Goal: Book appointment/travel/reservation

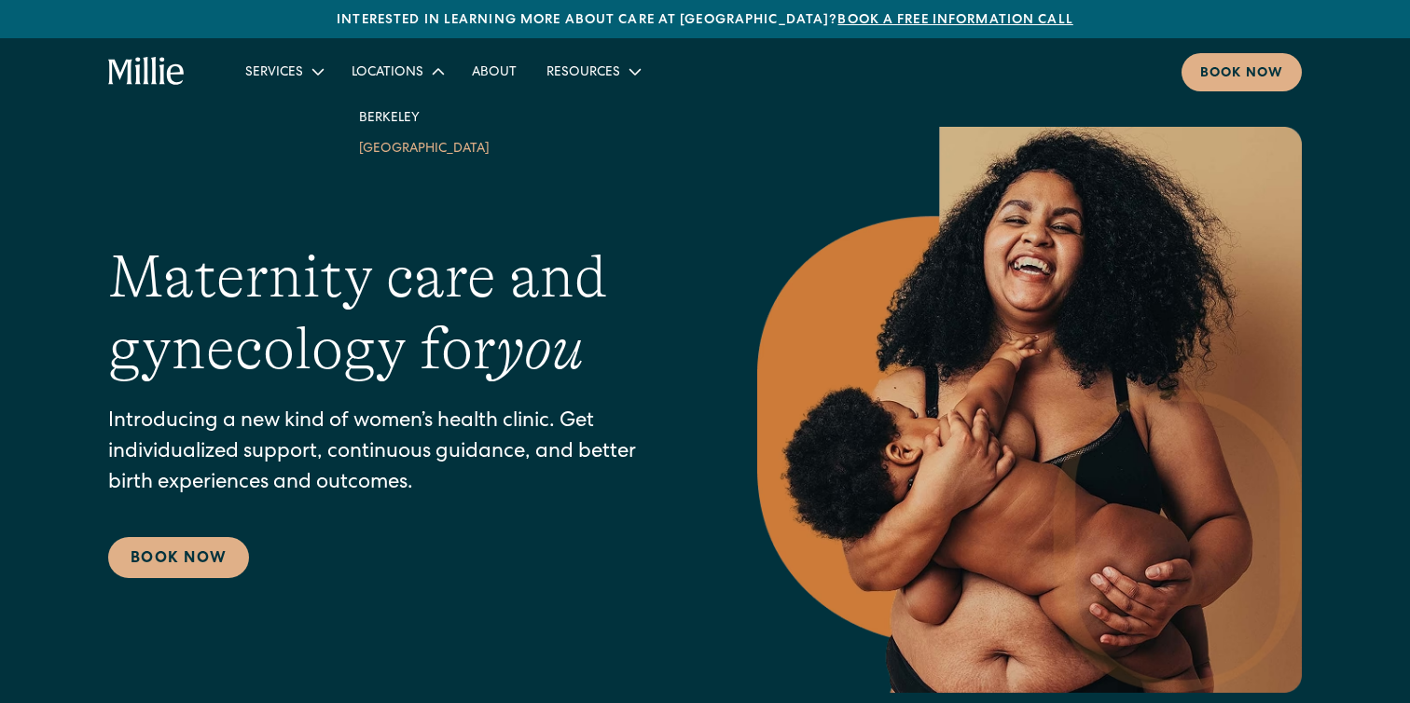
click at [385, 152] on link "[GEOGRAPHIC_DATA]" at bounding box center [424, 147] width 160 height 31
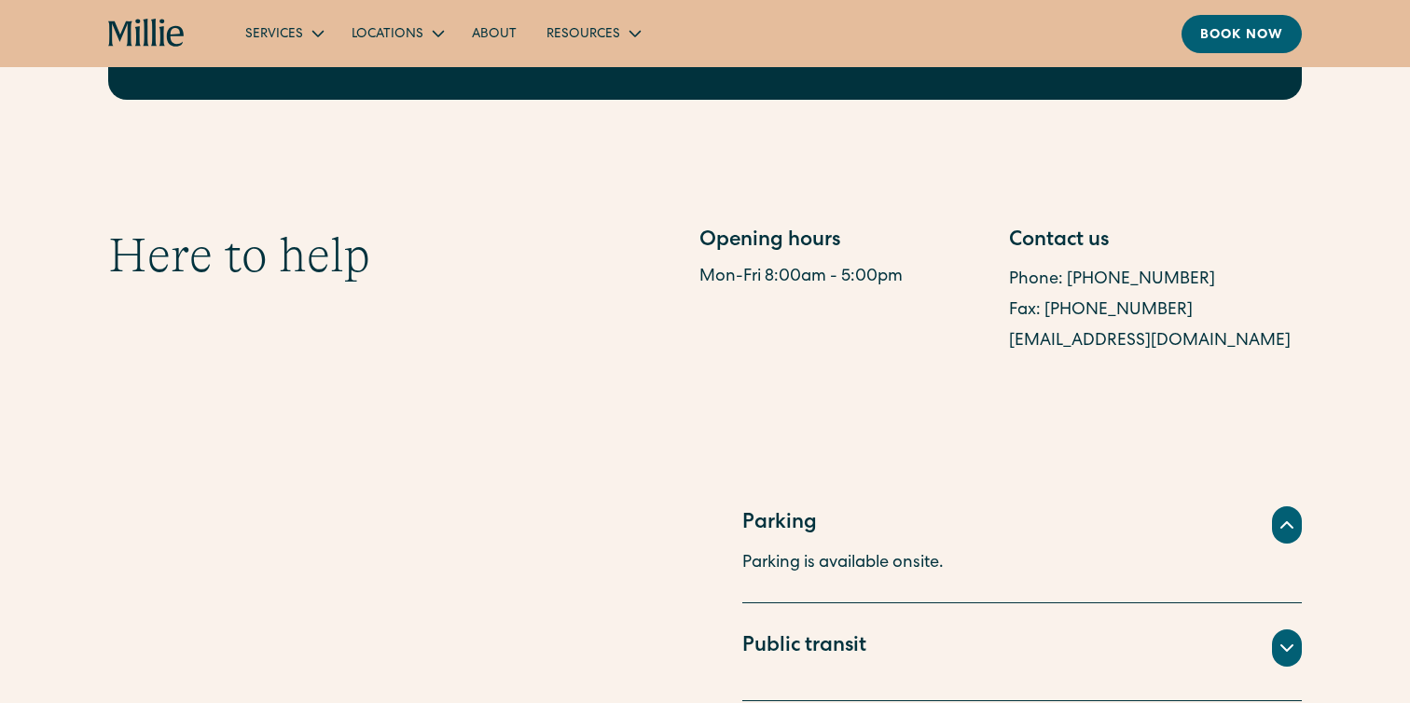
scroll to position [960, 0]
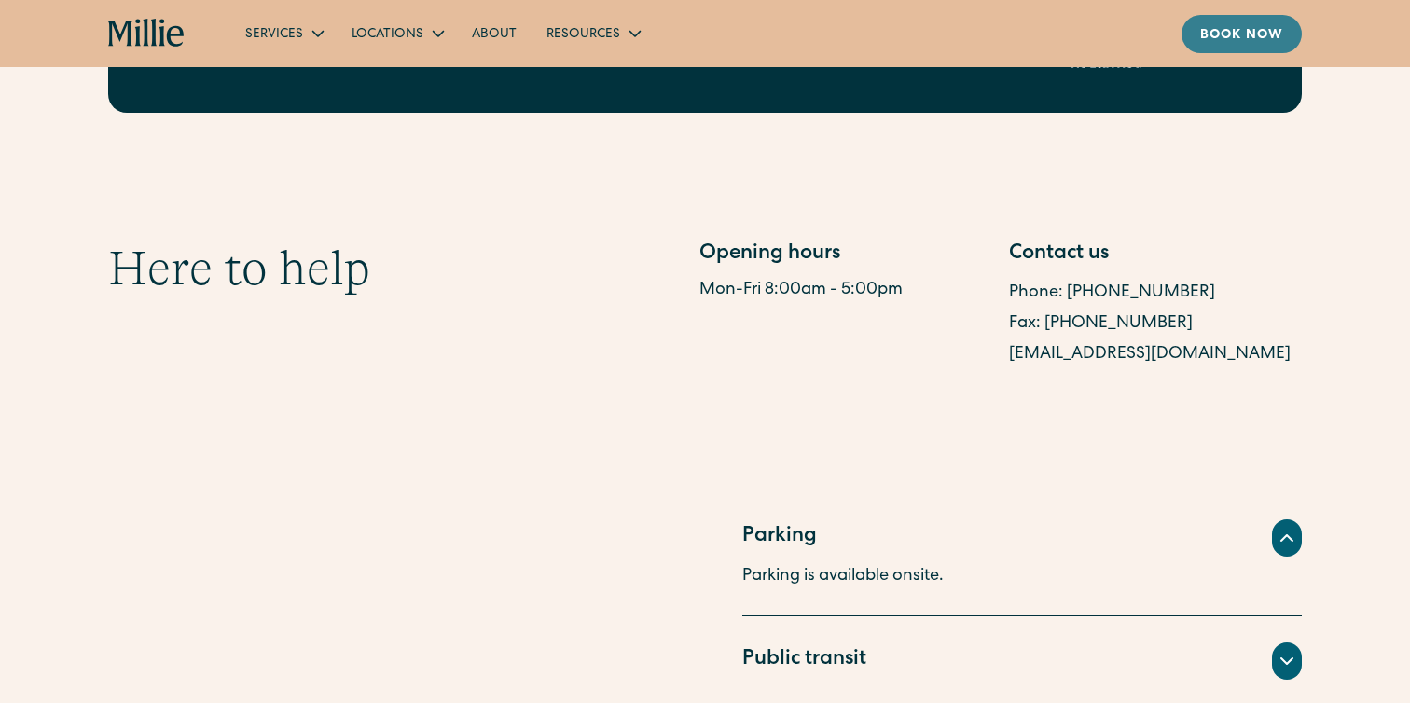
click at [1231, 33] on div "Book now" at bounding box center [1241, 36] width 83 height 20
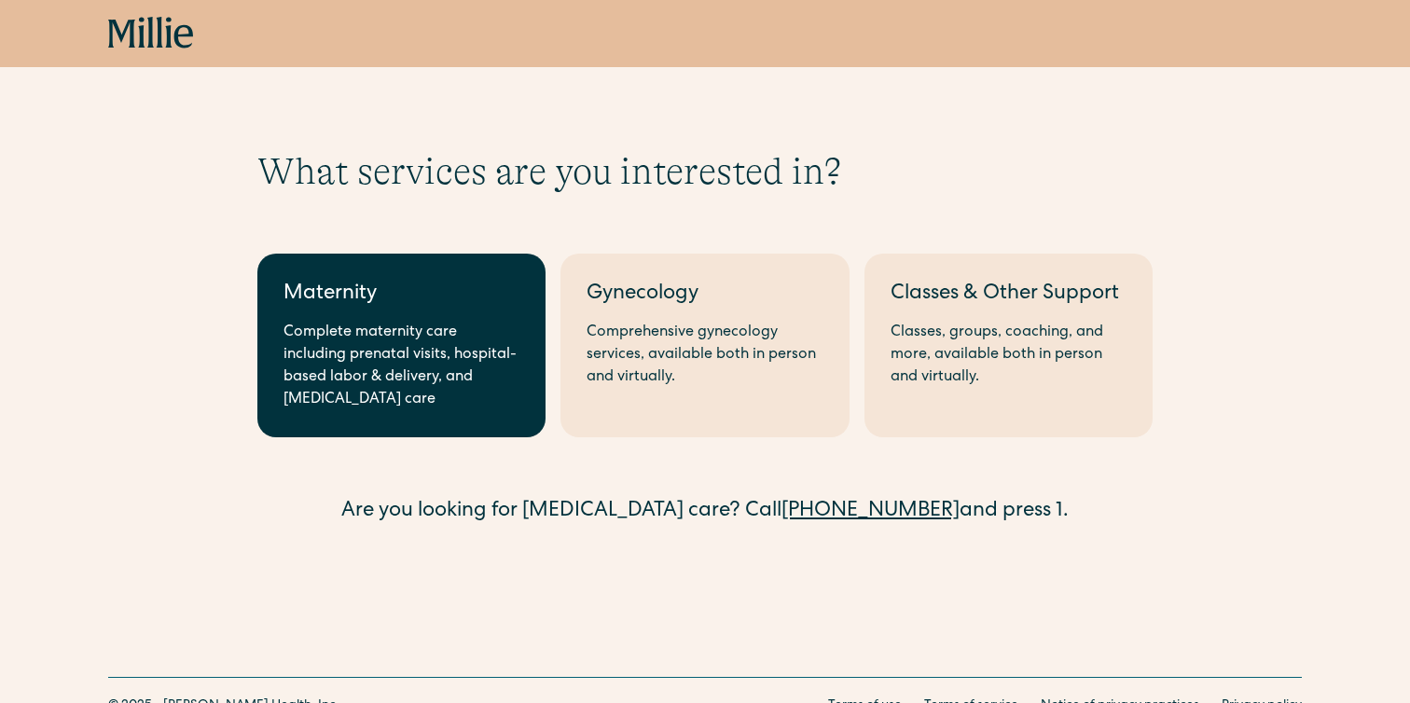
click at [413, 295] on div "Maternity" at bounding box center [402, 295] width 236 height 31
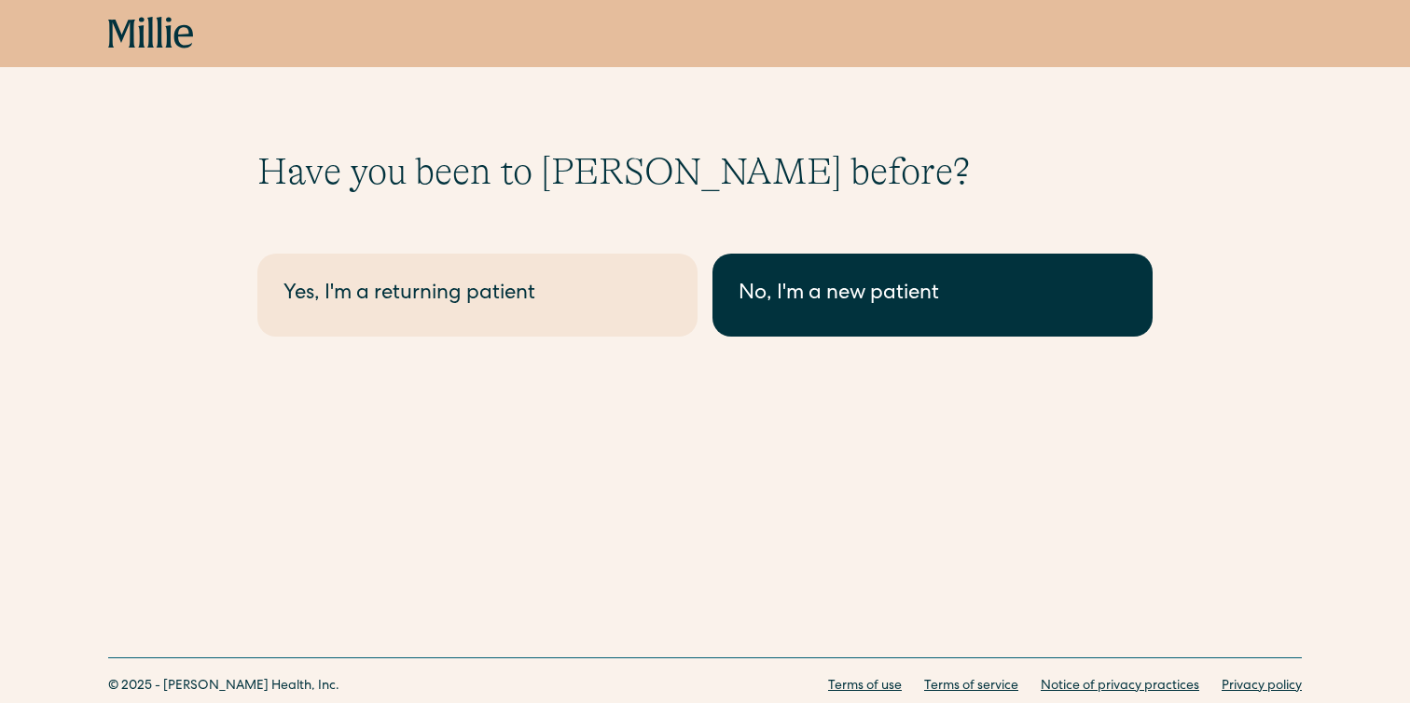
click at [865, 274] on link "No, I'm a new patient" at bounding box center [933, 295] width 440 height 83
